Goal: Transaction & Acquisition: Purchase product/service

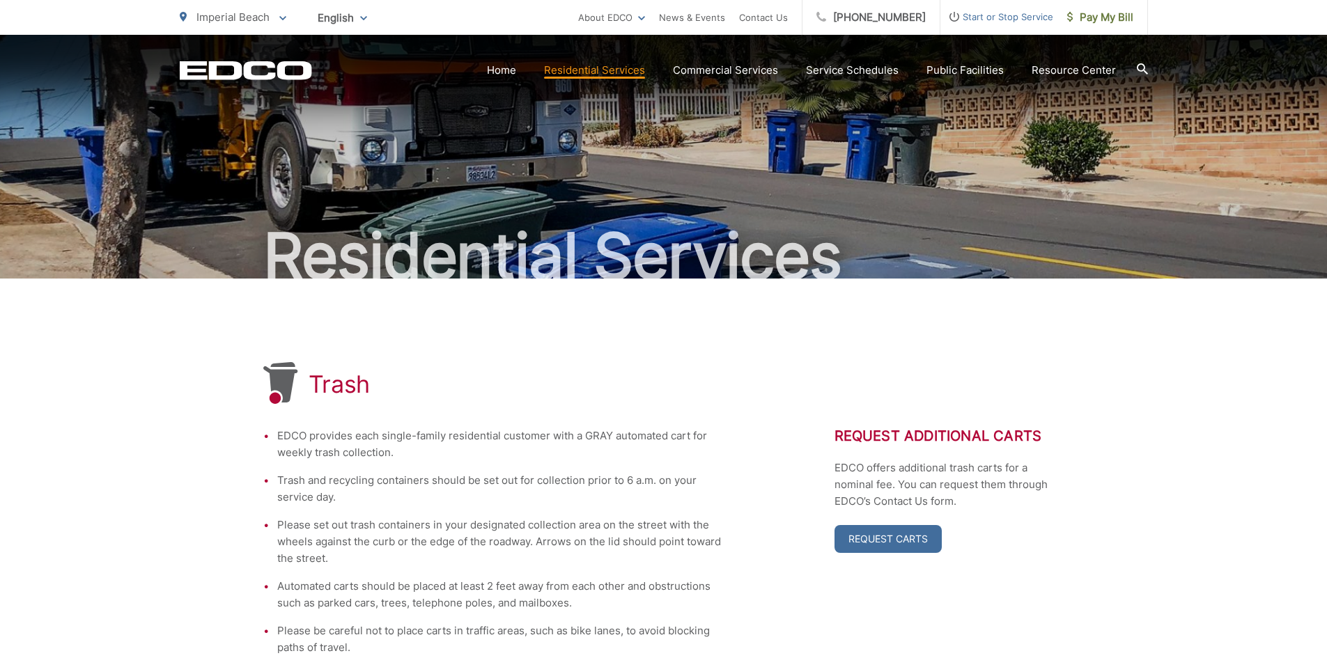
scroll to position [111, 0]
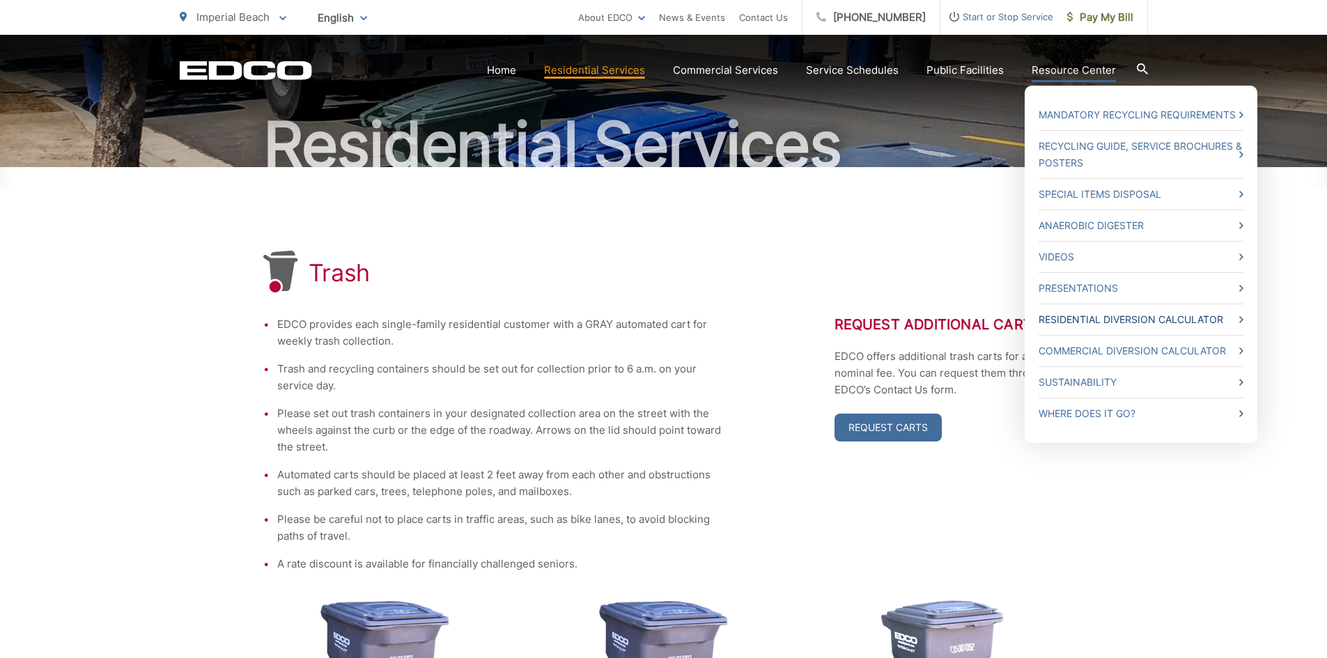
click at [1132, 318] on link "Residential Diversion Calculator" at bounding box center [1140, 319] width 205 height 17
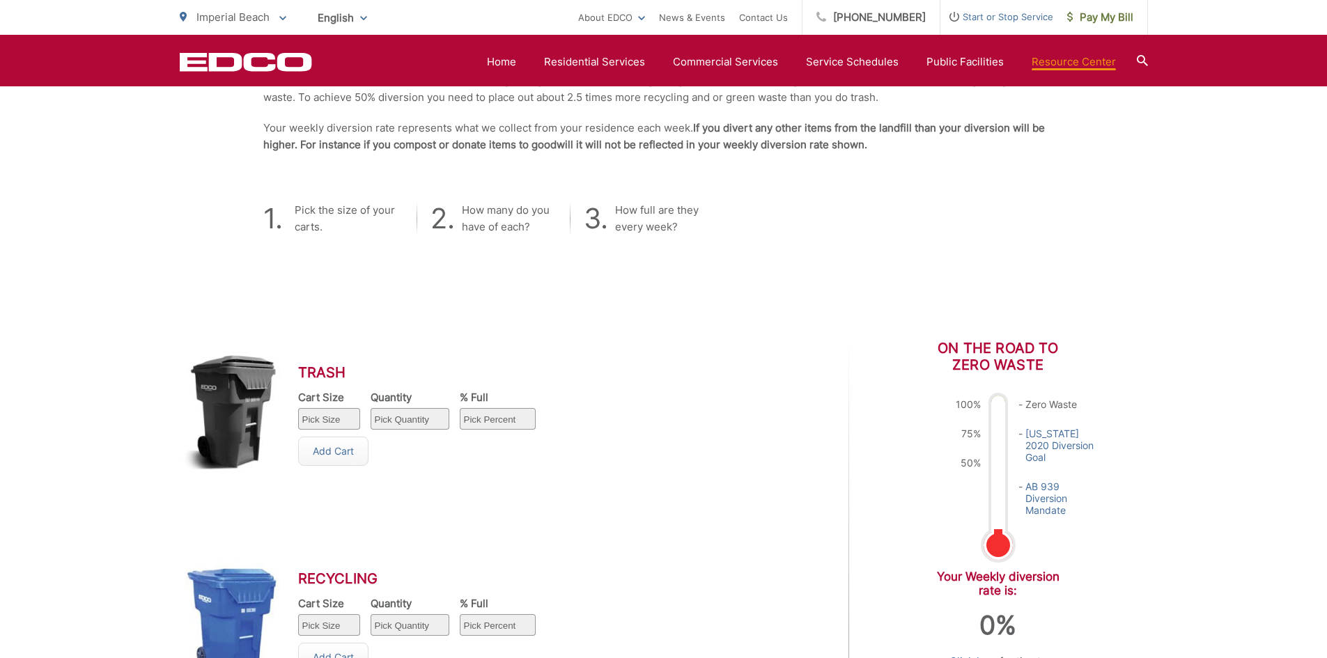
scroll to position [418, 0]
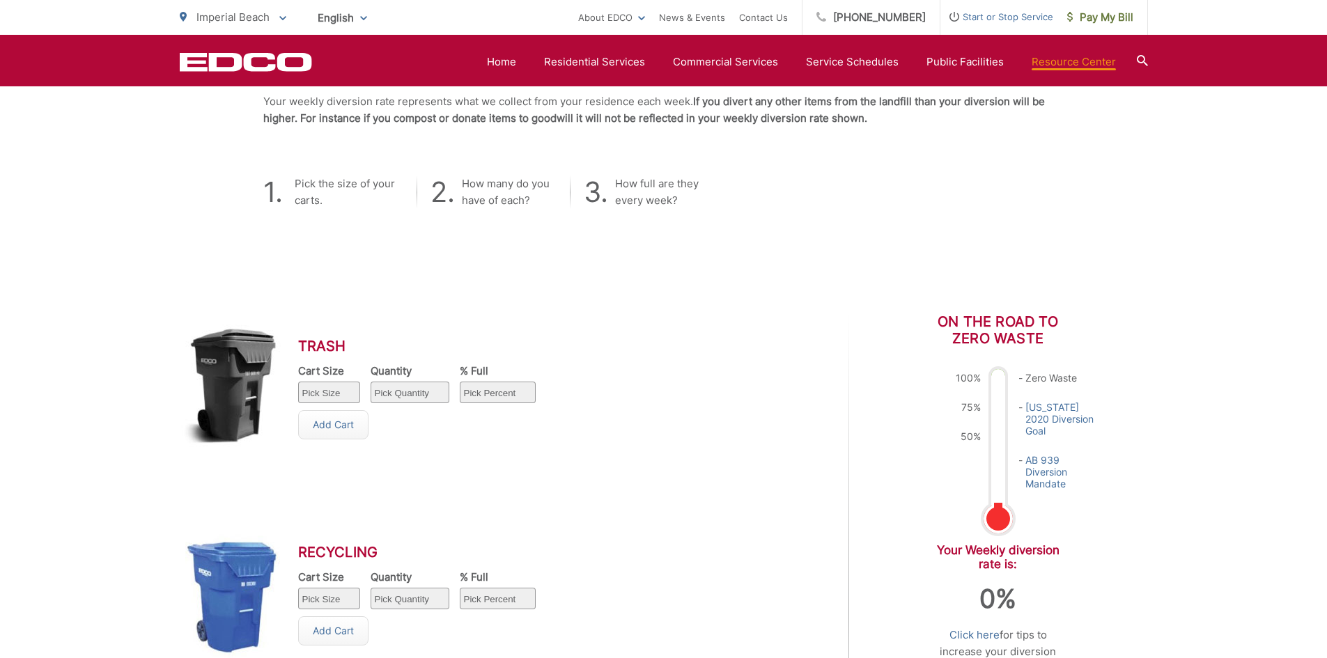
click at [337, 390] on select "Pick Size 32 gallon 64 gallon 96 gallon" at bounding box center [329, 393] width 62 height 22
click at [298, 382] on select "Pick Size 32 gallon 64 gallon 96 gallon" at bounding box center [329, 393] width 62 height 22
click at [346, 393] on select "Pick Size 32 gallon 64 gallon 96 gallon" at bounding box center [329, 393] width 62 height 22
select select "64"
click at [298, 382] on select "Pick Size 32 gallon 64 gallon 96 gallon" at bounding box center [329, 393] width 62 height 22
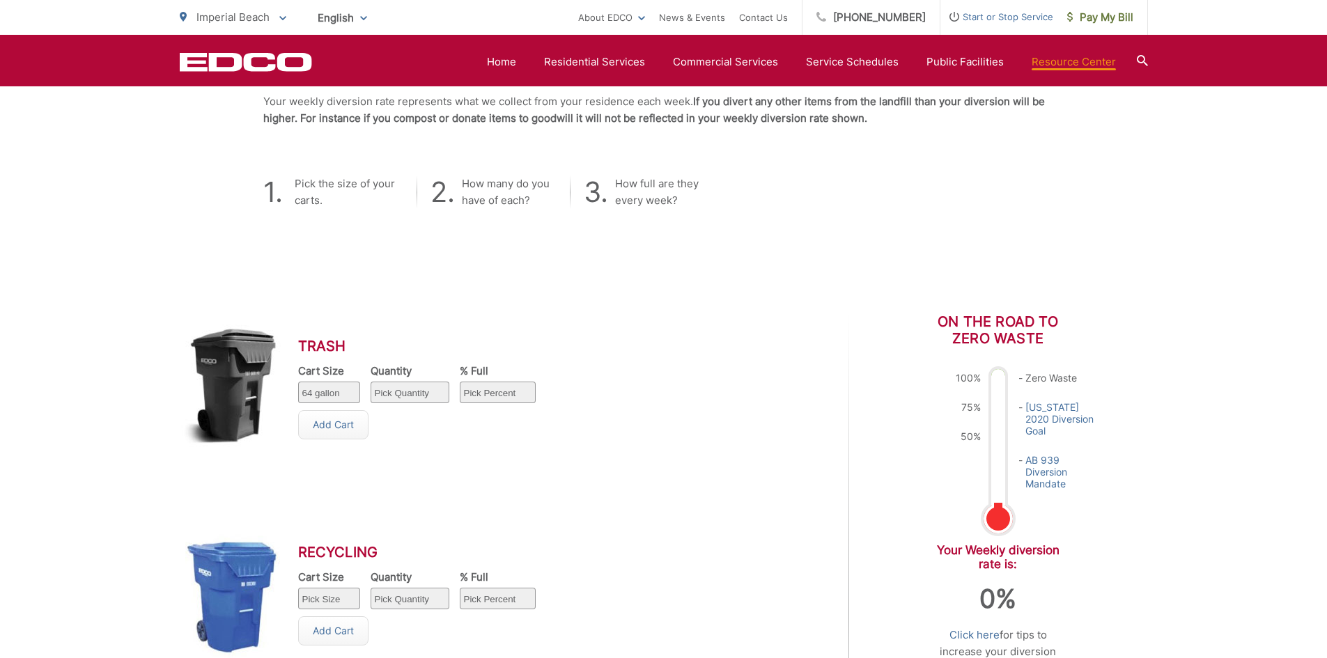
click at [442, 398] on select "Pick Quantity 1 2 3 4 5 6 7 8 9 10" at bounding box center [409, 393] width 79 height 22
select select "1"
click at [370, 382] on select "Pick Quantity 1 2 3 4 5 6 7 8 9 10" at bounding box center [409, 393] width 79 height 22
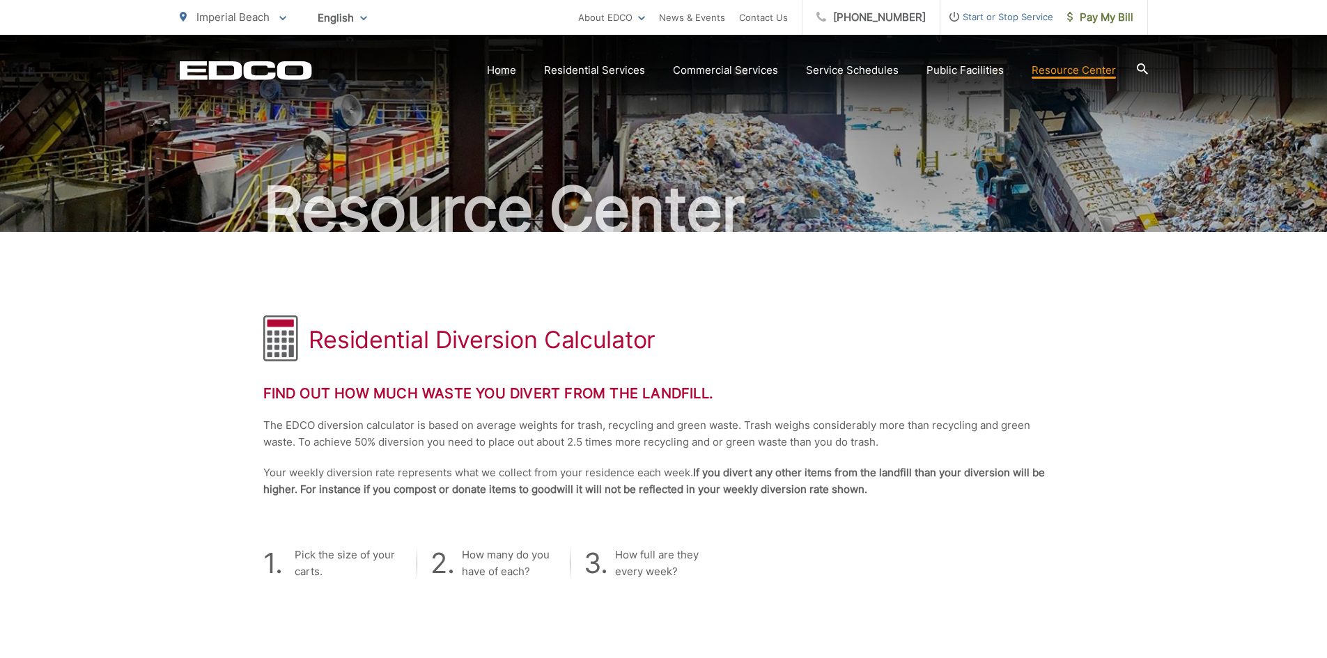
scroll to position [0, 0]
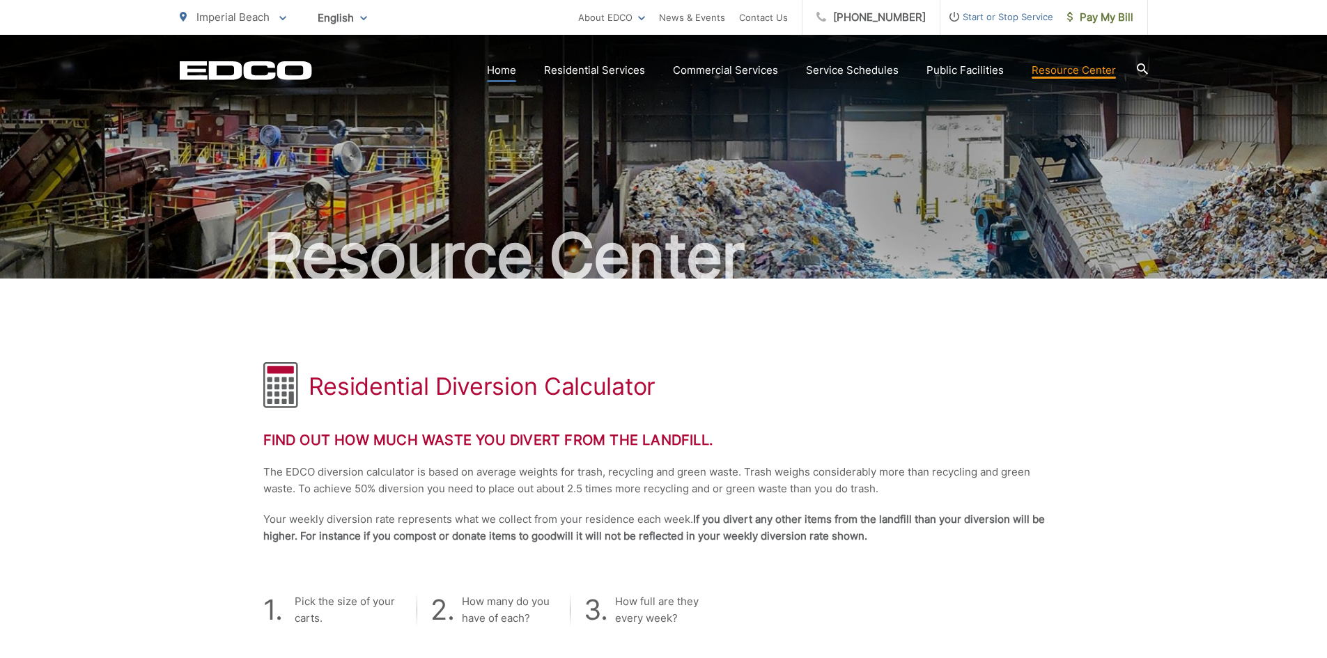
click at [515, 68] on link "Home" at bounding box center [501, 70] width 29 height 17
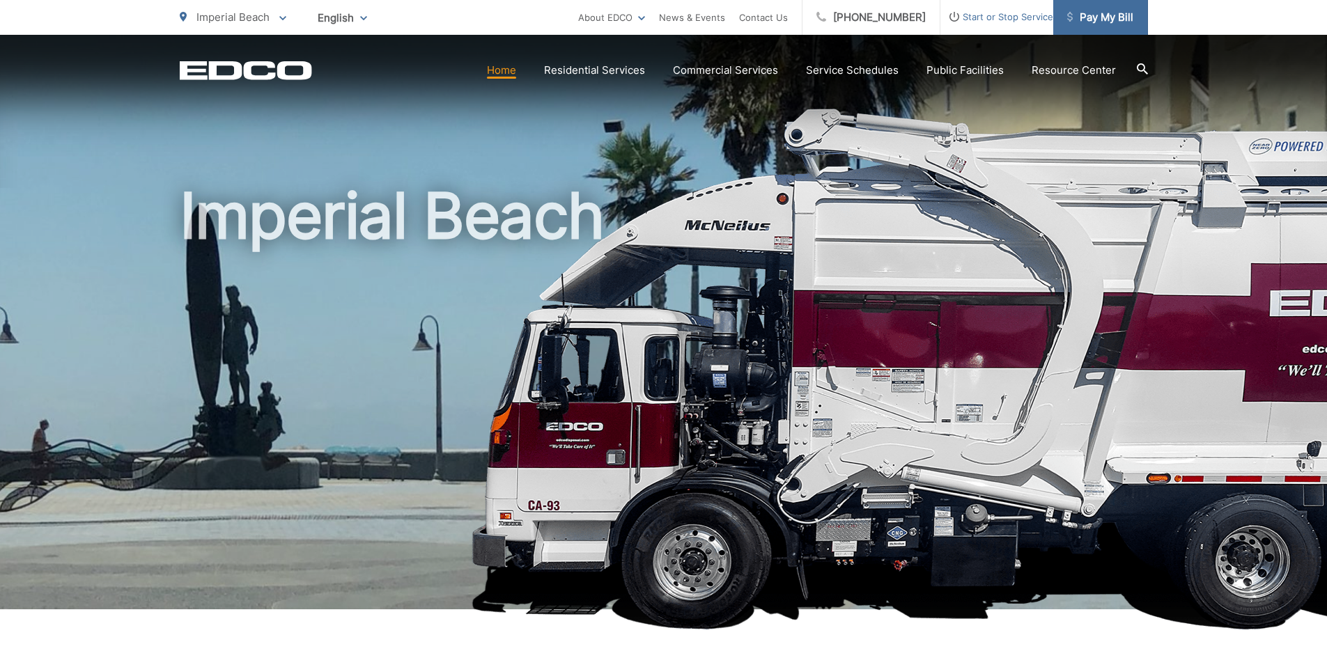
click at [1085, 18] on span "Pay My Bill" at bounding box center [1100, 17] width 66 height 17
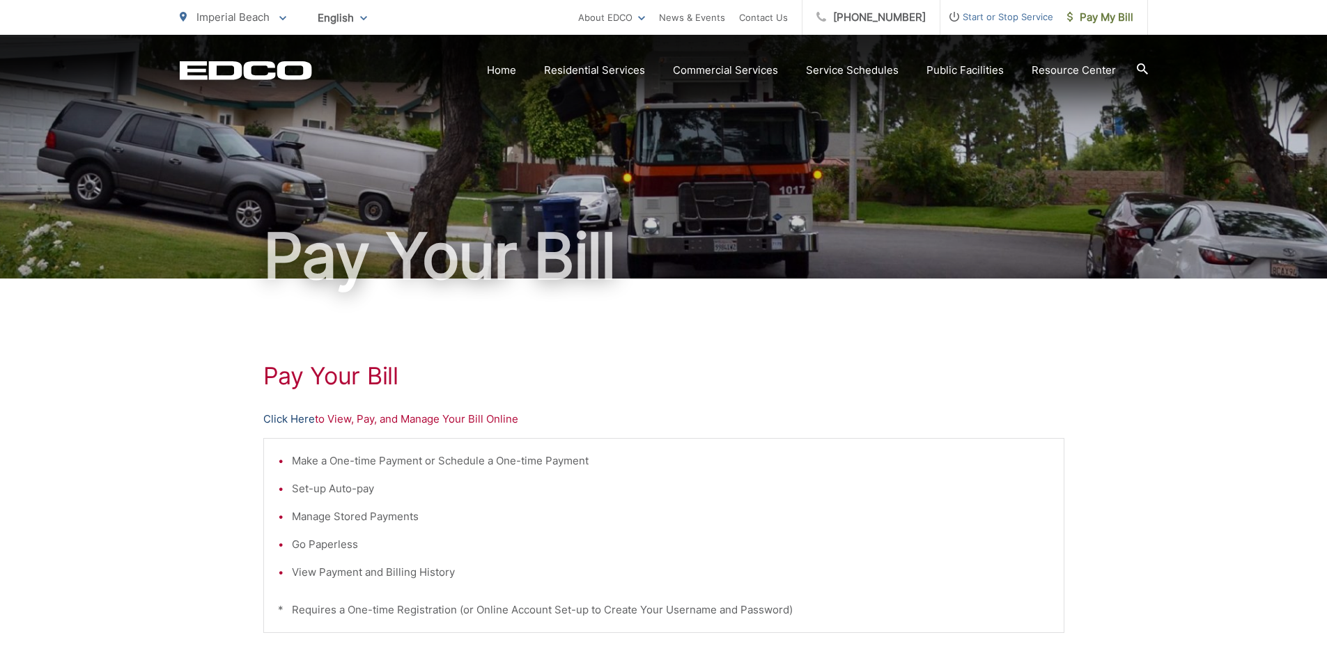
click at [299, 420] on link "Click Here" at bounding box center [289, 419] width 52 height 17
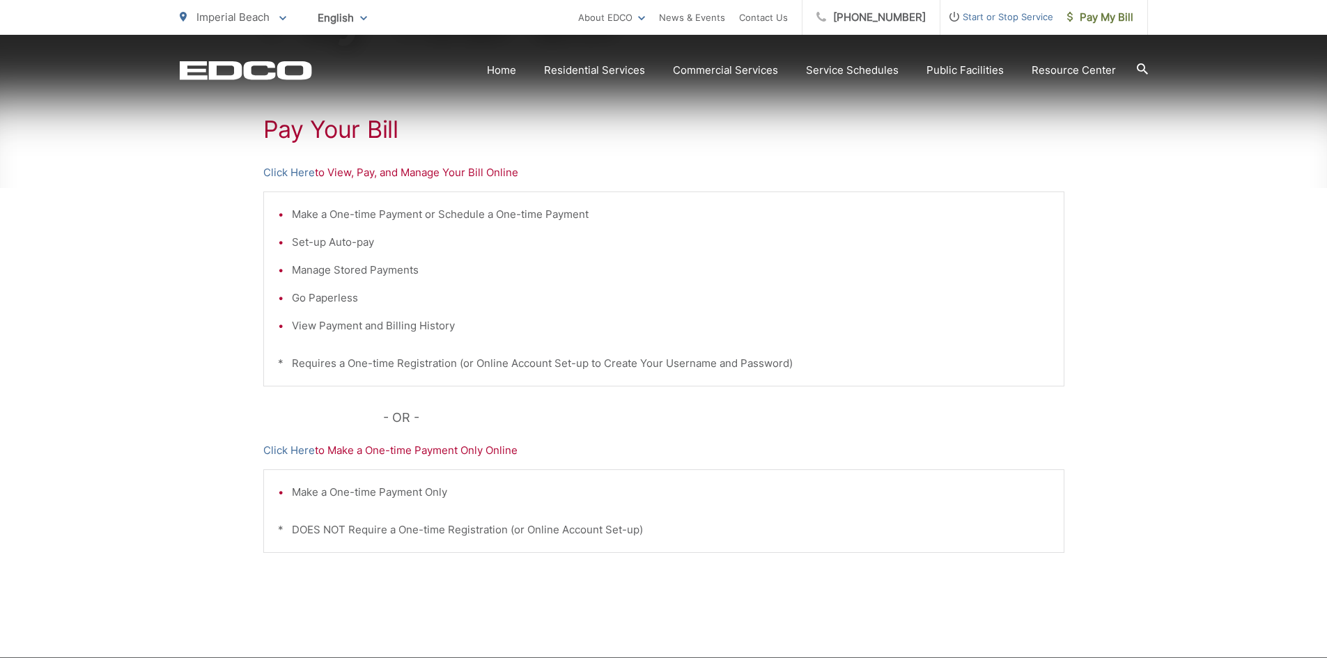
scroll to position [279, 0]
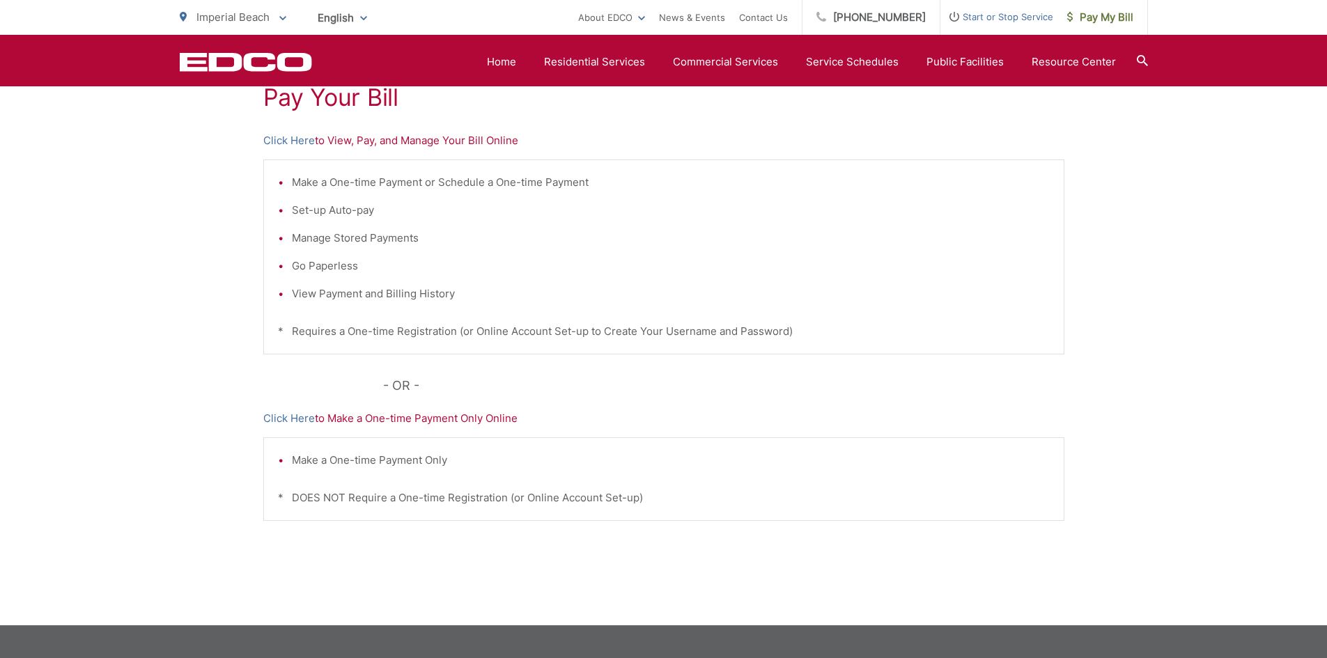
click at [347, 416] on p "Click Here to Make a One-time Payment Only Online" at bounding box center [663, 418] width 801 height 17
click at [303, 420] on link "Click Here" at bounding box center [289, 418] width 52 height 17
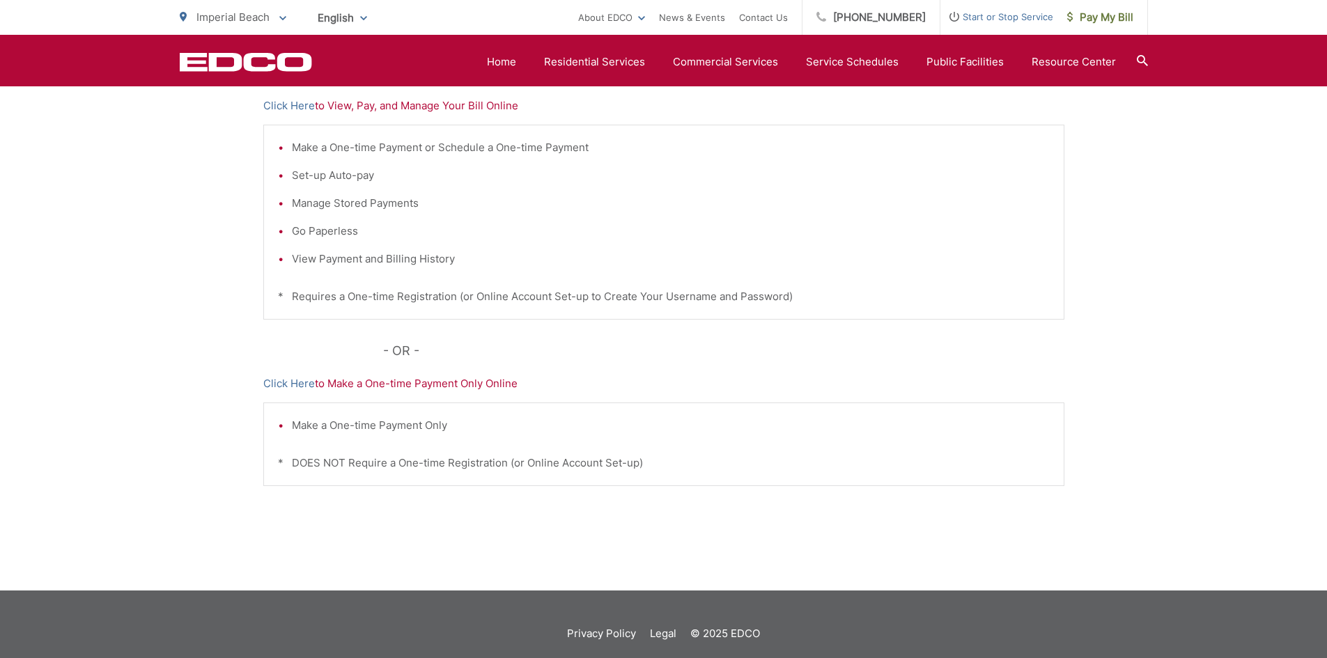
scroll to position [332, 0]
